Goal: Check status: Check status

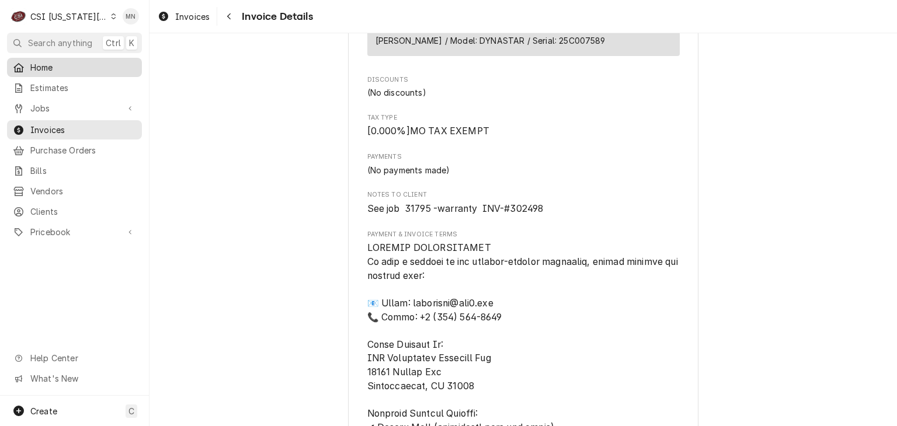
scroll to position [701, 0]
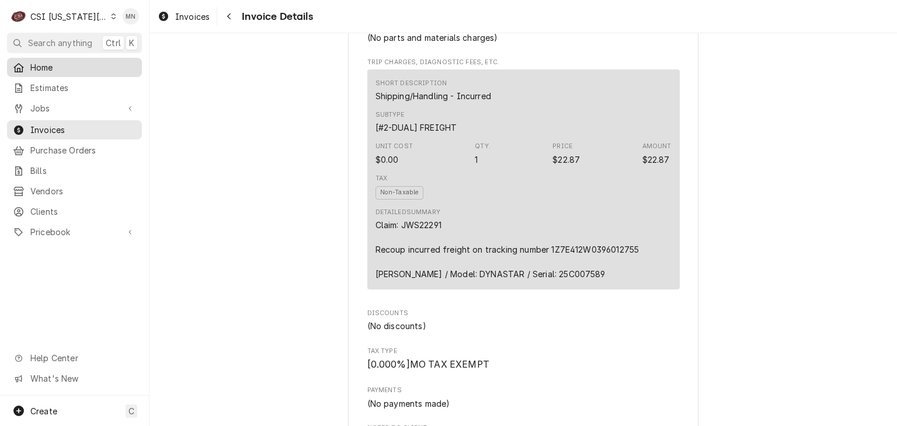
click at [41, 66] on span "Home" at bounding box center [83, 67] width 106 height 12
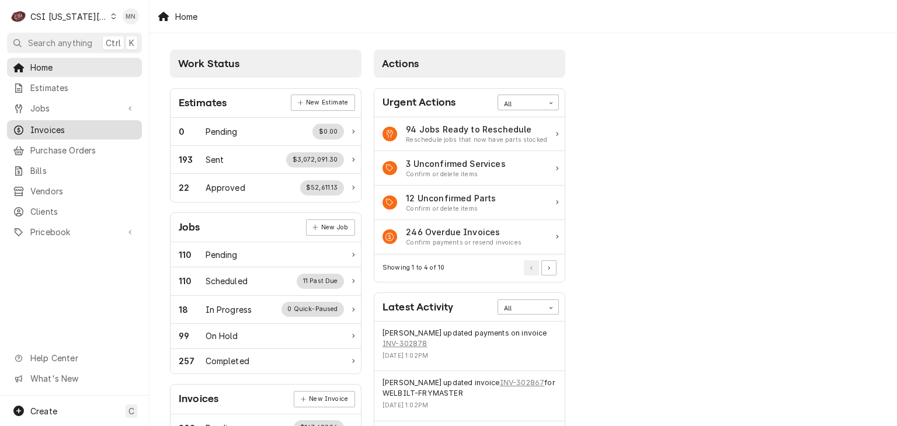
click at [62, 124] on span "Invoices" at bounding box center [83, 130] width 106 height 12
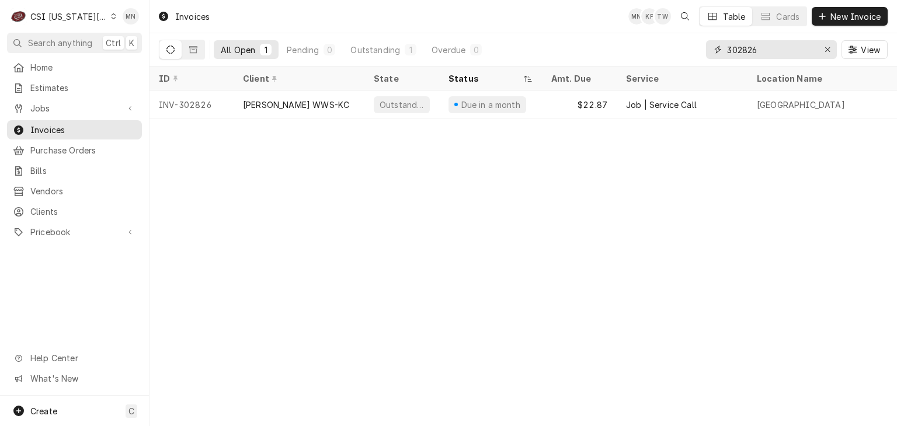
click at [774, 45] on input "302826" at bounding box center [771, 49] width 88 height 19
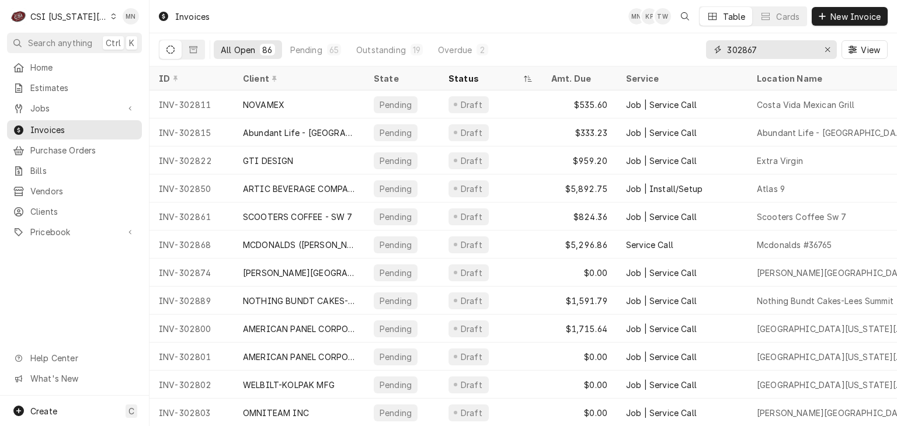
type input "302867"
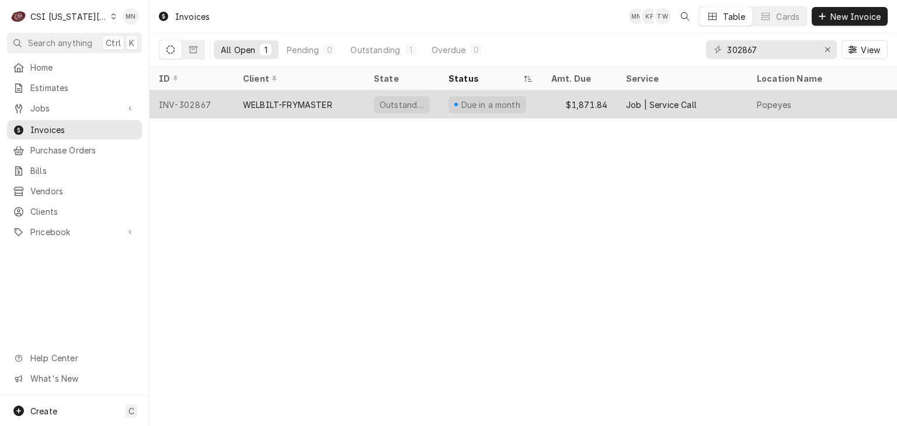
click at [296, 93] on div "WELBILT-FRYMASTER" at bounding box center [299, 104] width 131 height 28
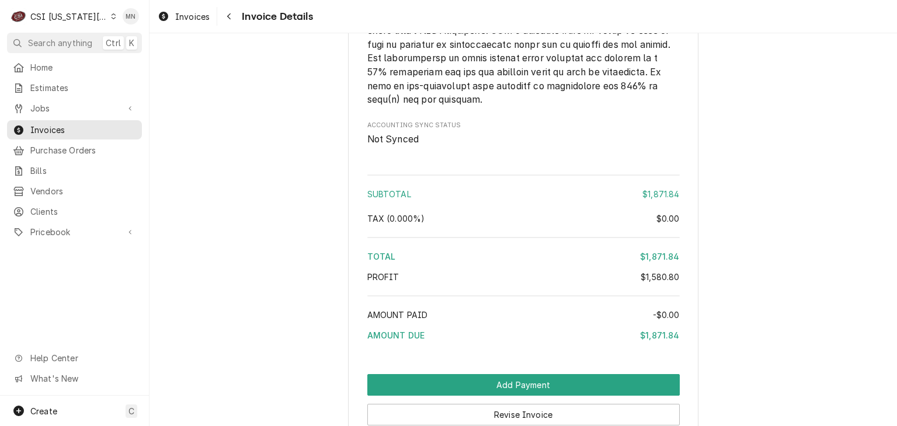
scroll to position [2625, 0]
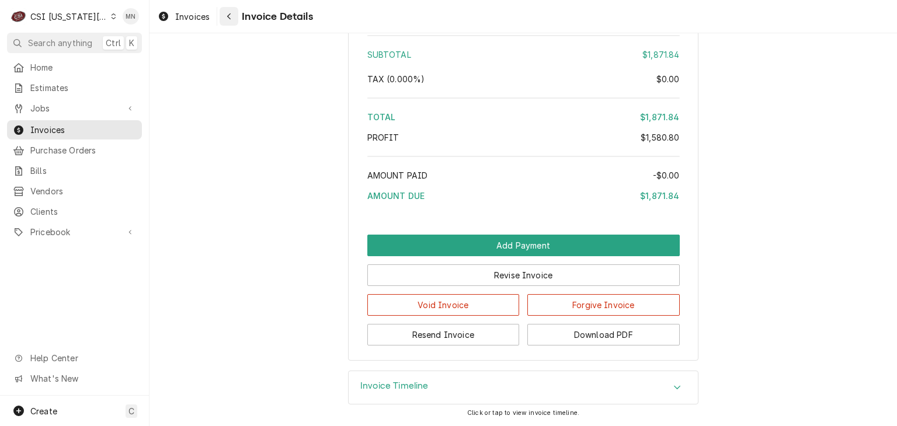
click at [231, 14] on icon "Navigate back" at bounding box center [229, 16] width 5 height 8
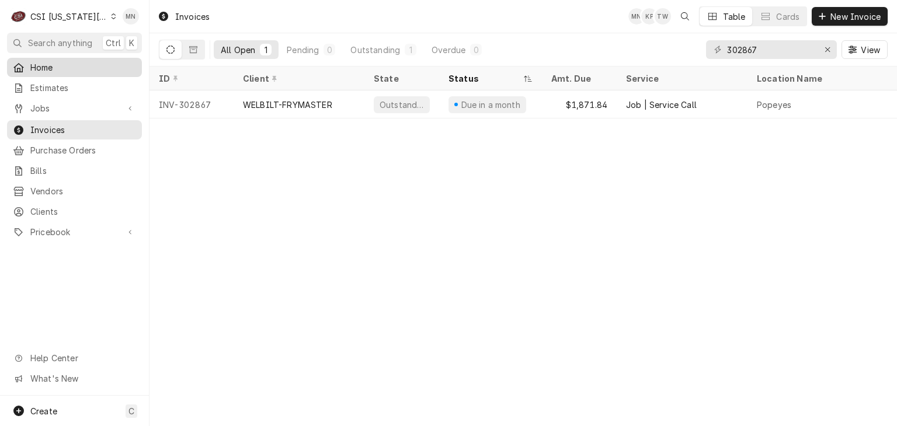
click at [64, 71] on span "Home" at bounding box center [83, 67] width 106 height 12
